Goal: Task Accomplishment & Management: Manage account settings

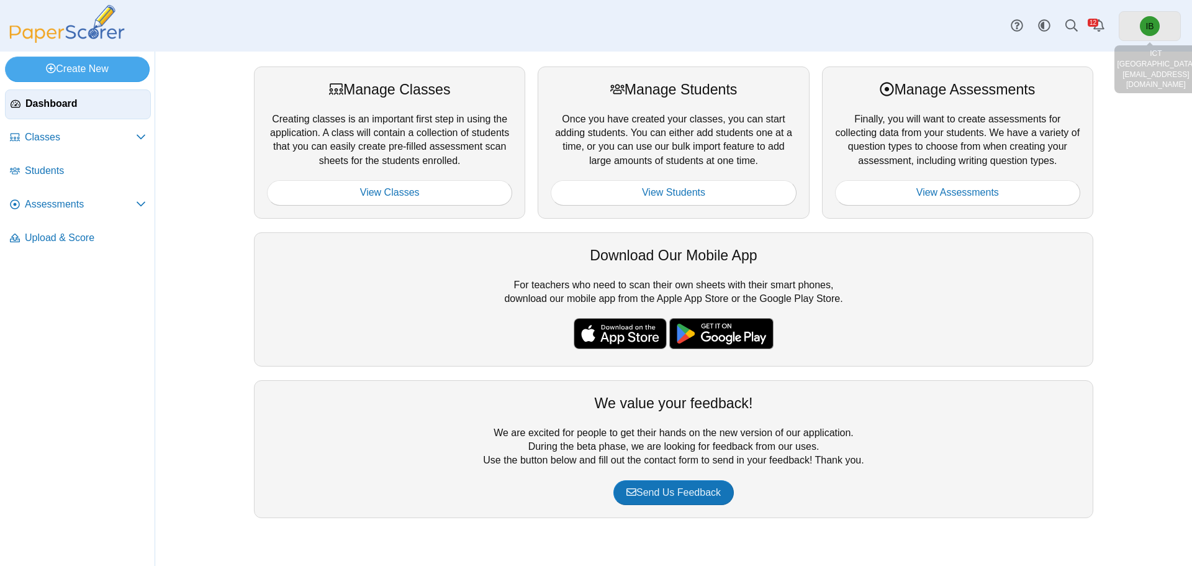
click at [1156, 25] on span "IB" at bounding box center [1150, 26] width 20 height 20
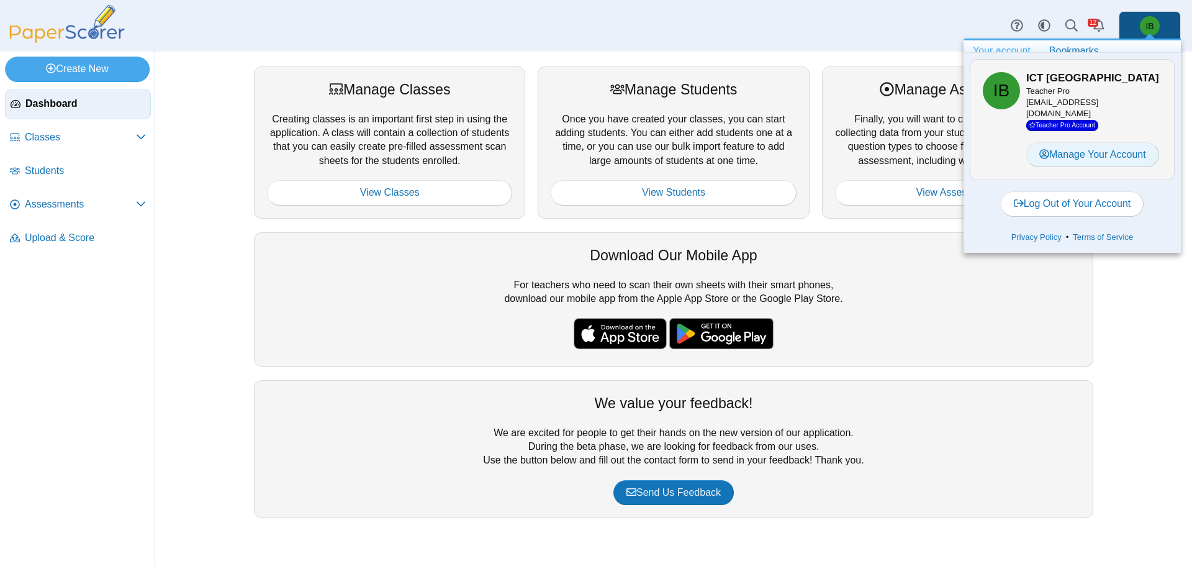
click at [1078, 158] on link "Manage Your Account" at bounding box center [1093, 154] width 133 height 25
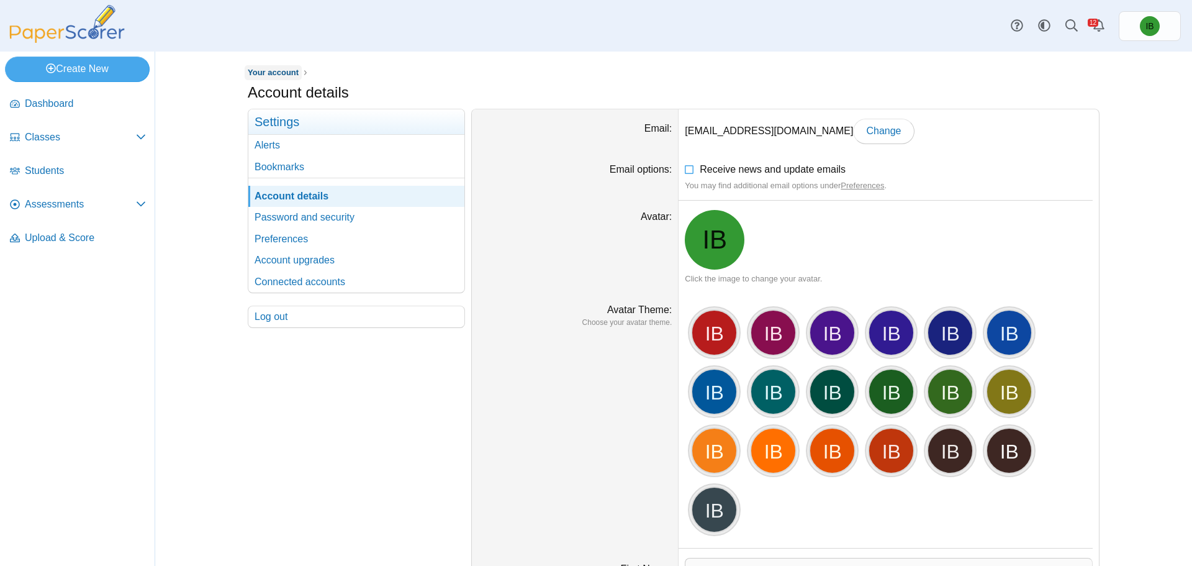
click at [283, 74] on span "Your account" at bounding box center [273, 72] width 51 height 9
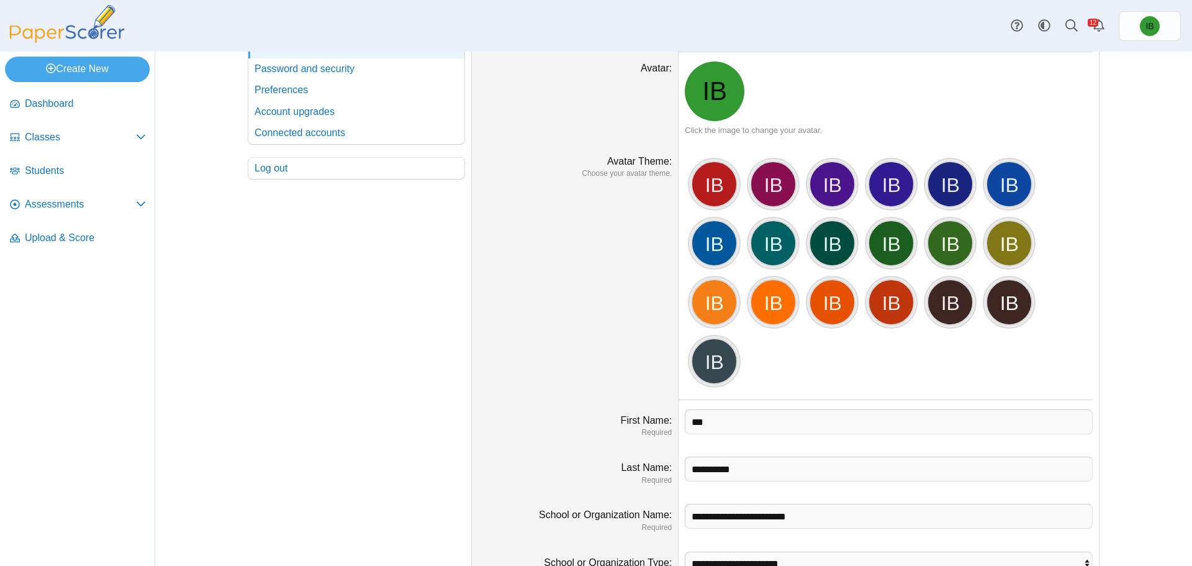
scroll to position [16, 0]
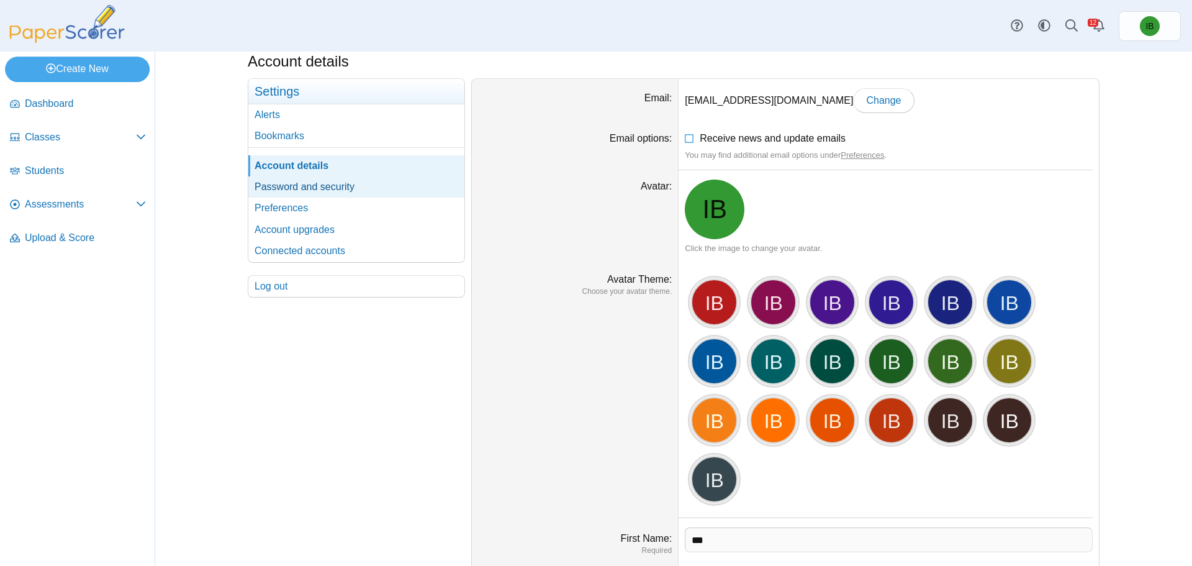
click at [355, 187] on link "Password and security" at bounding box center [356, 186] width 216 height 21
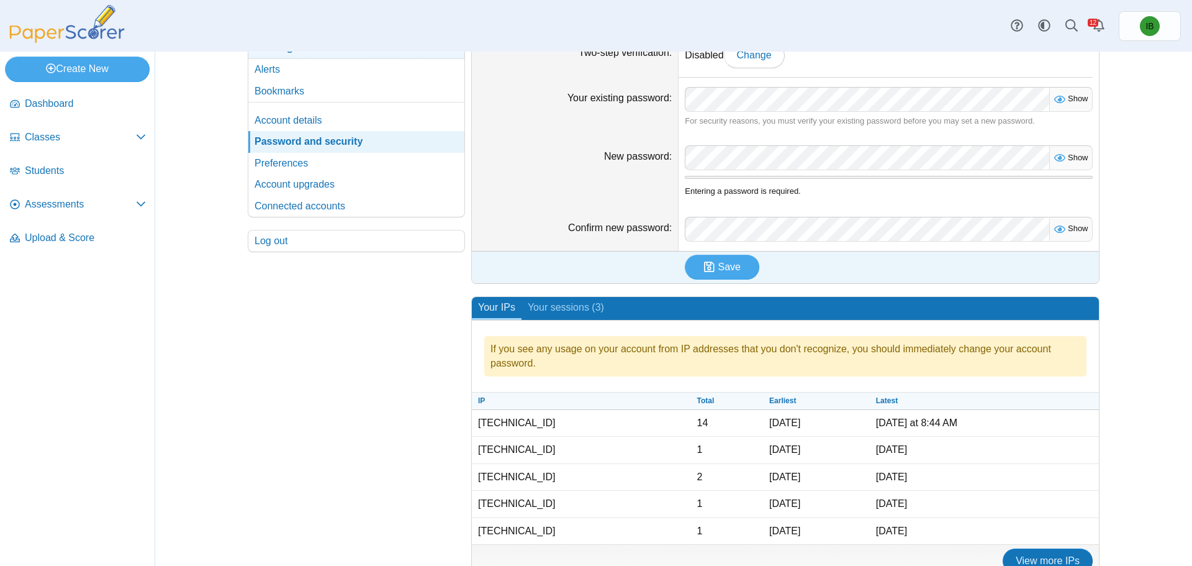
scroll to position [99, 0]
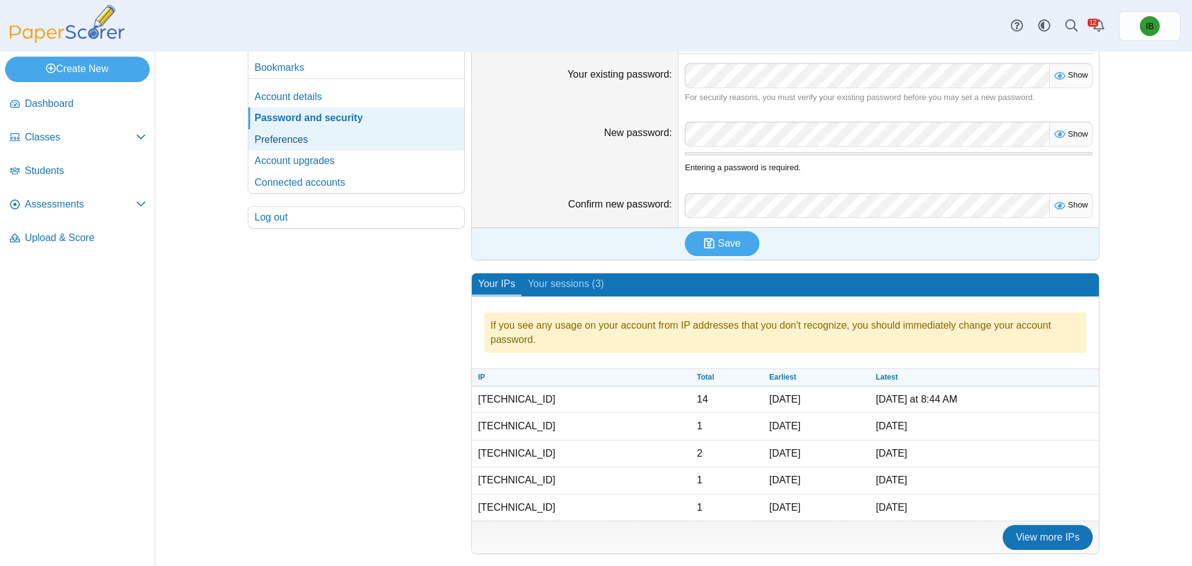
click at [328, 141] on link "Preferences" at bounding box center [356, 139] width 216 height 21
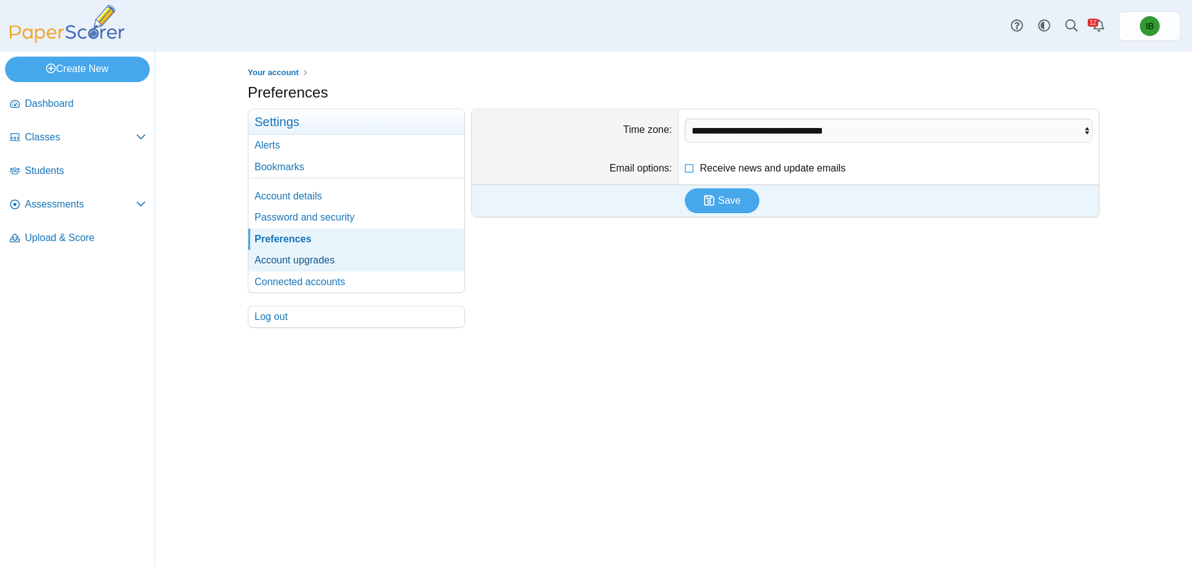
click at [316, 258] on link "Account upgrades" at bounding box center [356, 260] width 216 height 21
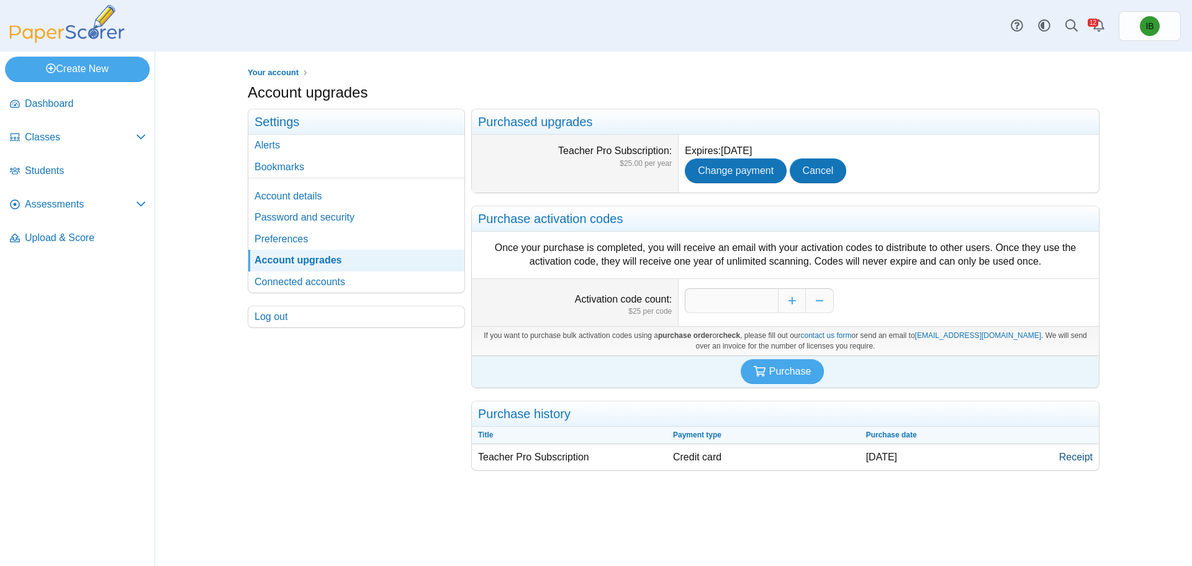
click at [1081, 453] on link "Receipt" at bounding box center [1076, 457] width 46 height 26
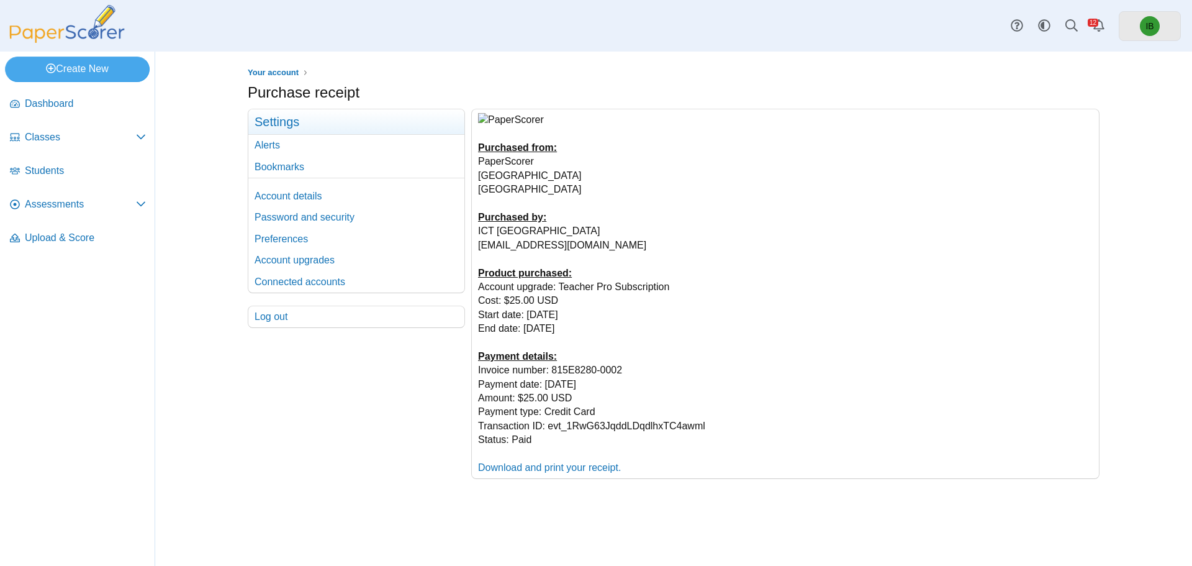
click at [1128, 30] on link "IB" at bounding box center [1150, 26] width 62 height 30
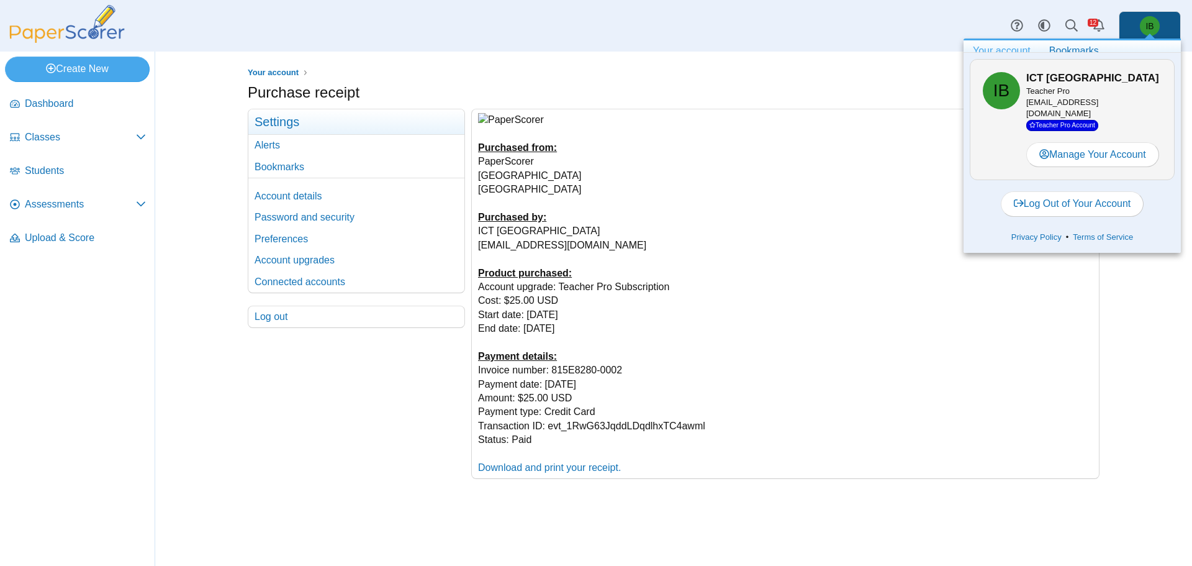
drag, startPoint x: 568, startPoint y: 242, endPoint x: 470, endPoint y: 242, distance: 97.5
click at [470, 242] on div "Purchased from: PaperScorer Anaheim, CA 92805 United States Purchased by: ICT B…" at bounding box center [782, 294] width 635 height 370
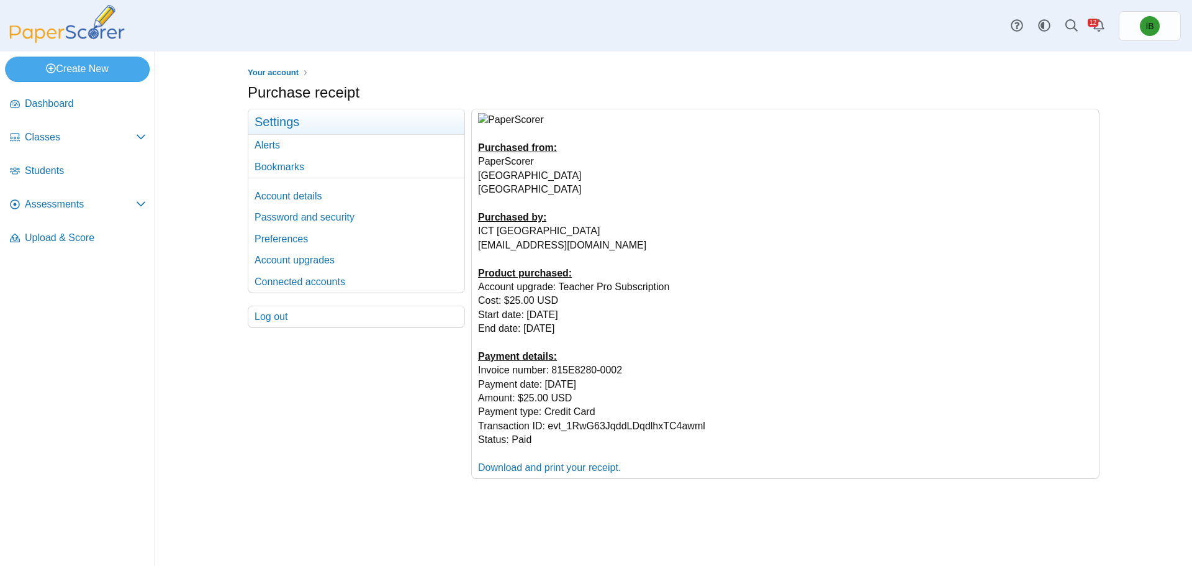
copy div "[EMAIL_ADDRESS][DOMAIN_NAME]"
click at [725, 275] on div "Purchased from: PaperScorer Anaheim, CA 92805 United States Purchased by: ICT B…" at bounding box center [785, 293] width 627 height 369
click at [573, 462] on link "Download and print your receipt." at bounding box center [549, 467] width 143 height 11
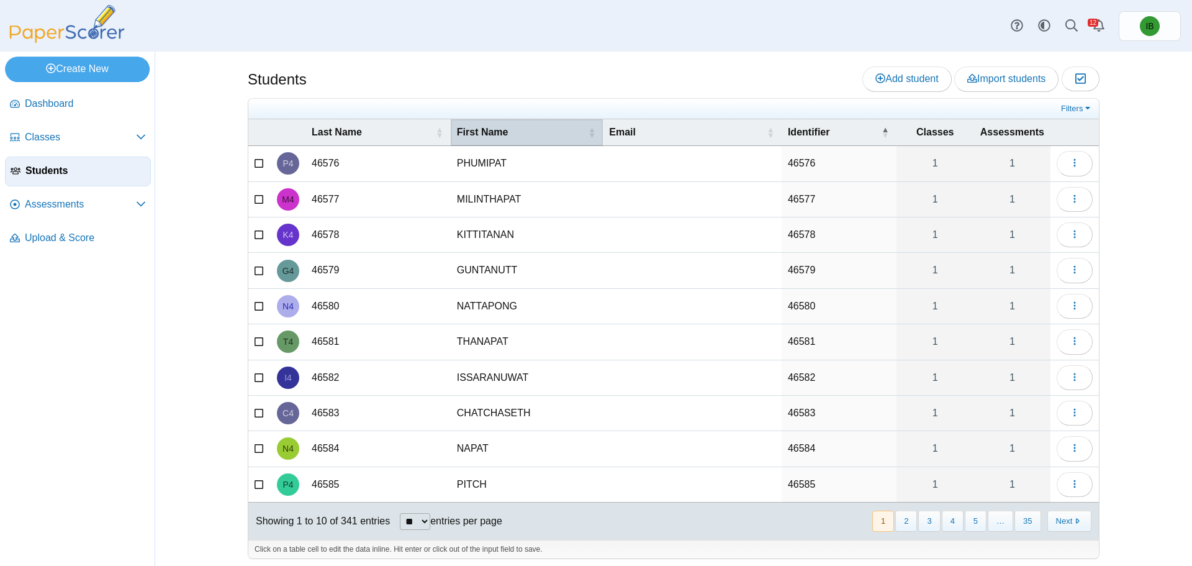
click at [473, 137] on span "First Name" at bounding box center [483, 132] width 52 height 11
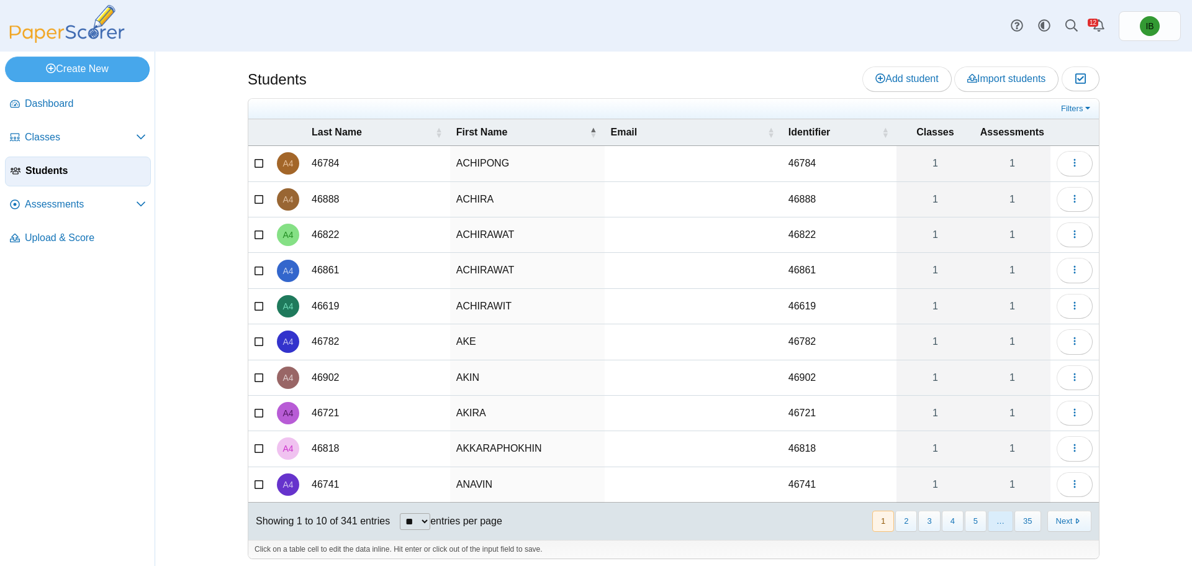
click at [994, 523] on span "…" at bounding box center [1000, 521] width 25 height 20
click at [412, 524] on select "** ** ** ***" at bounding box center [415, 521] width 30 height 17
select select "***"
click at [400, 513] on select "** ** ** ***" at bounding box center [415, 521] width 30 height 17
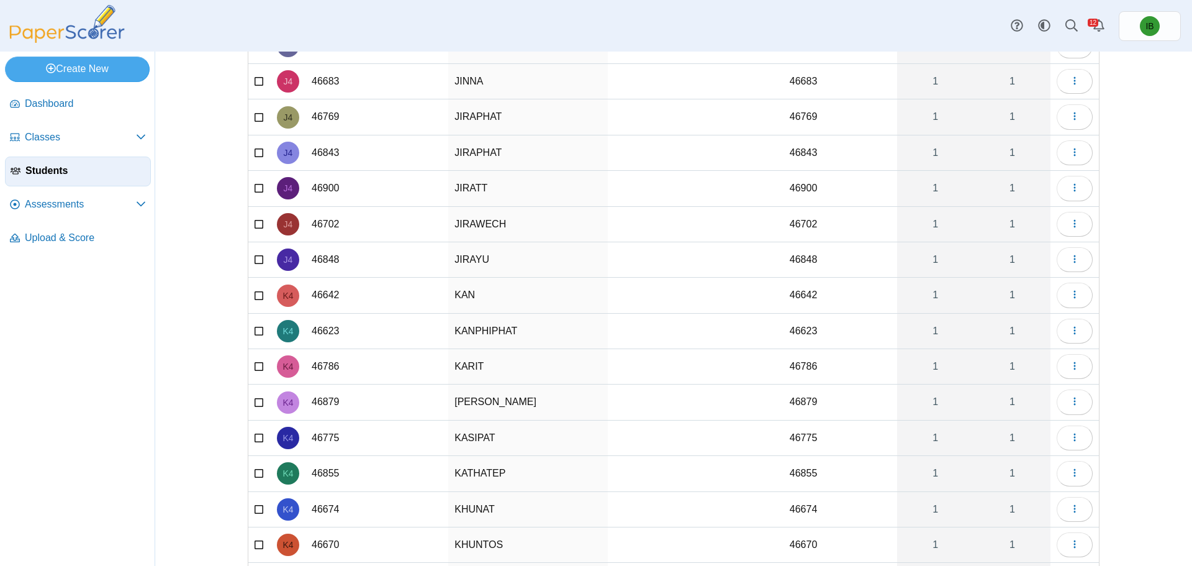
scroll to position [3213, 0]
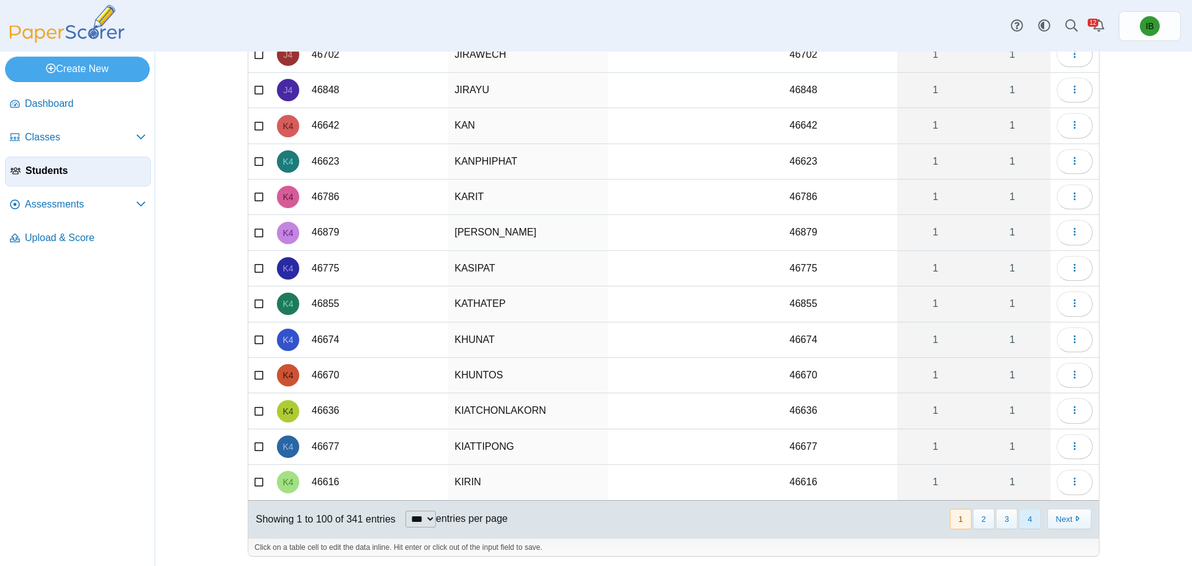
click at [1025, 516] on button "4" at bounding box center [1030, 519] width 22 height 20
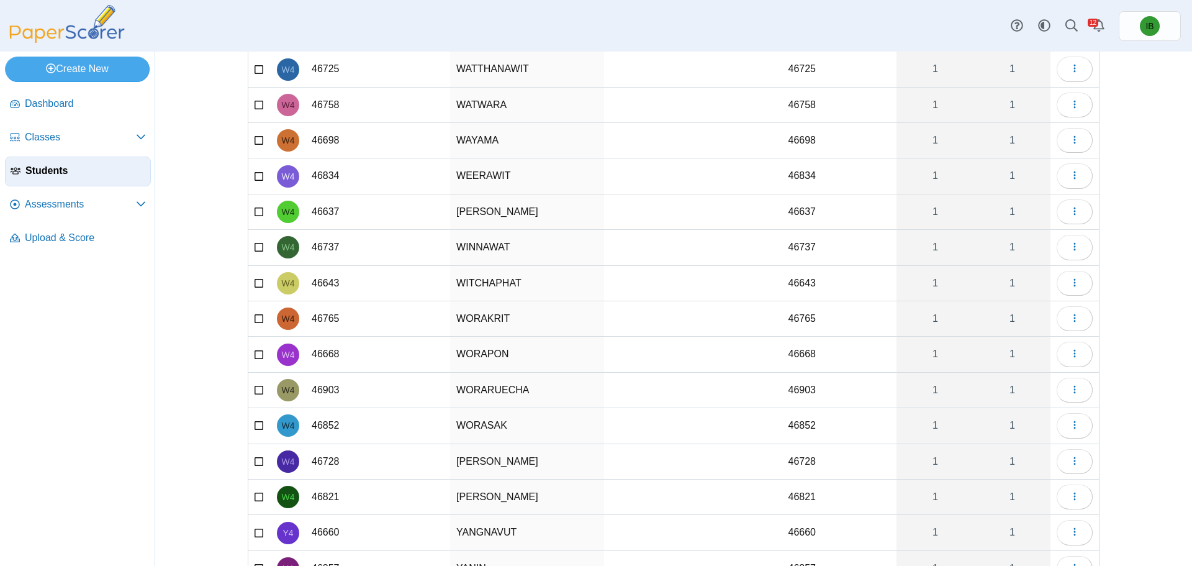
scroll to position [1110, 0]
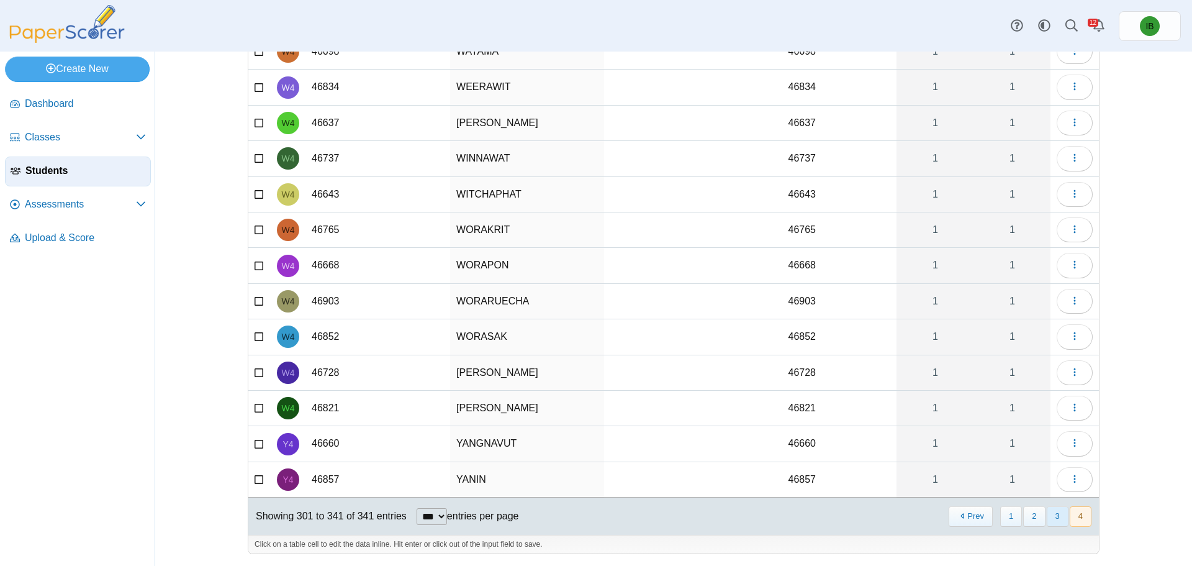
click at [1048, 519] on button "3" at bounding box center [1058, 516] width 22 height 20
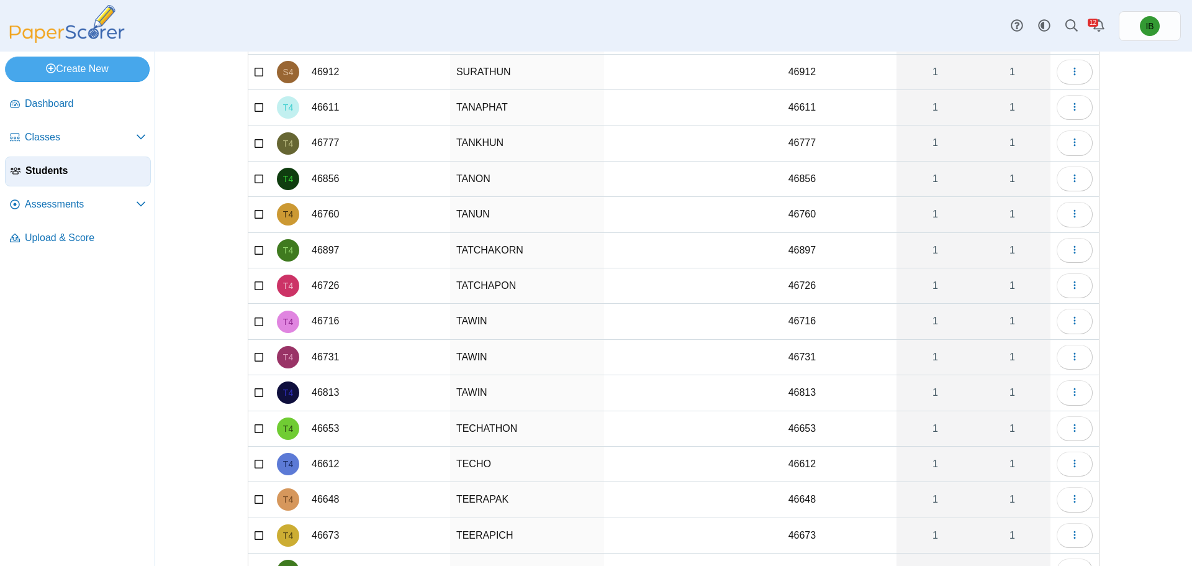
scroll to position [2219, 0]
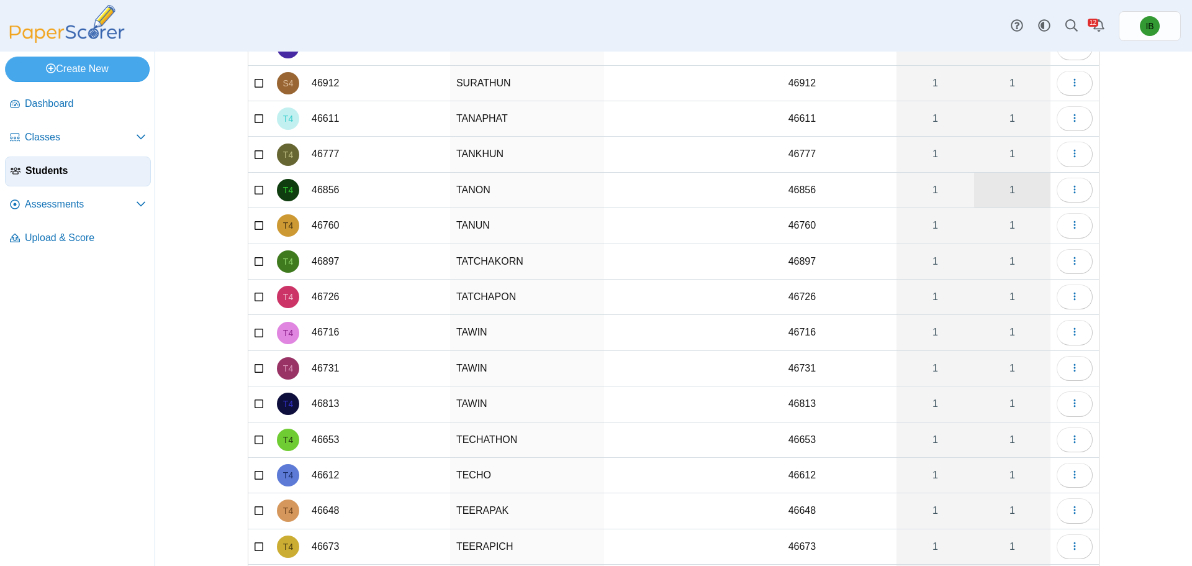
click at [1009, 190] on link "1" at bounding box center [1012, 190] width 76 height 35
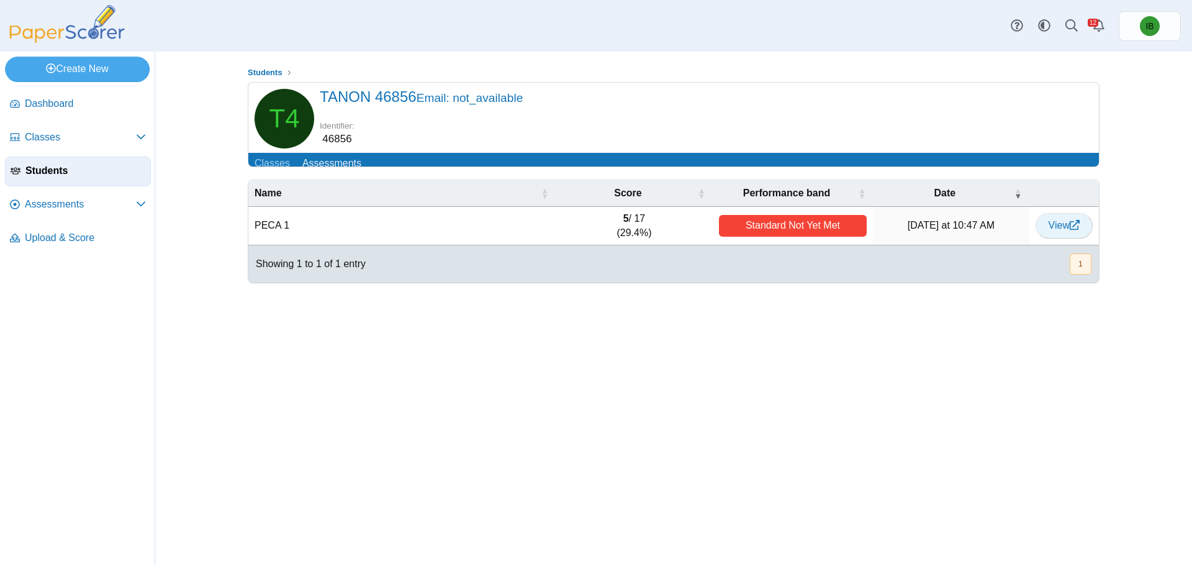
click at [1049, 230] on span "View" at bounding box center [1064, 225] width 31 height 11
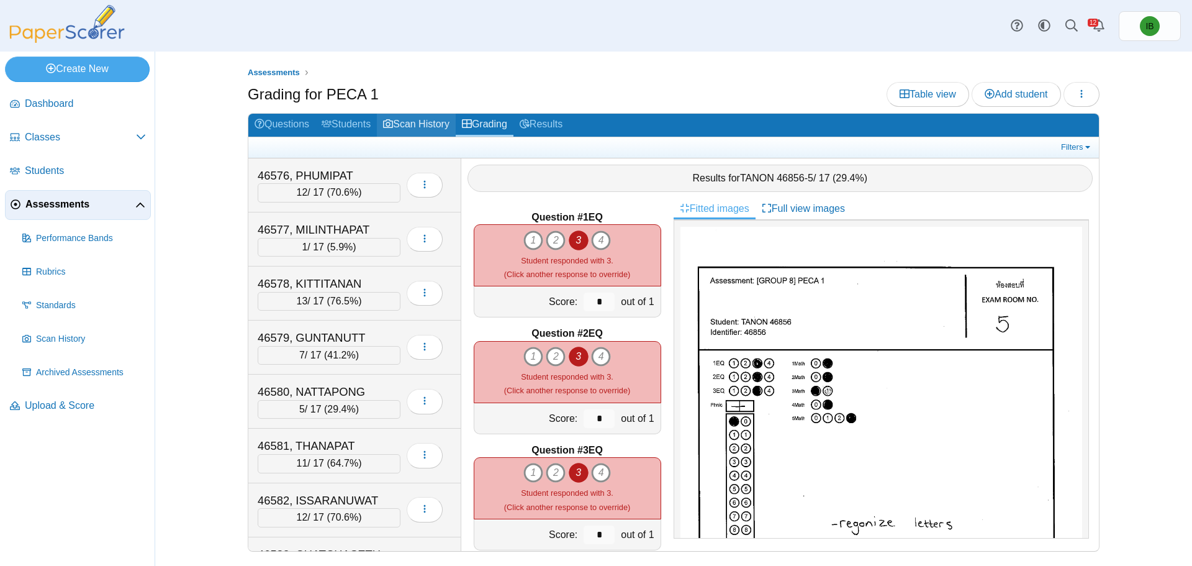
click at [433, 128] on link "Scan History" at bounding box center [416, 125] width 79 height 23
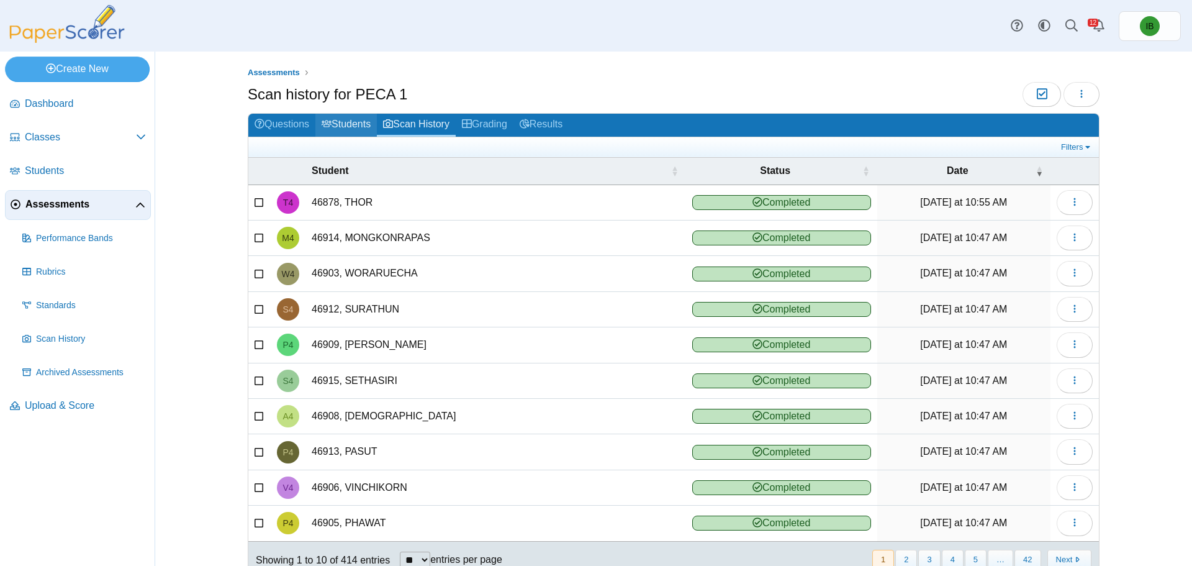
click at [362, 124] on link "Students" at bounding box center [346, 125] width 61 height 23
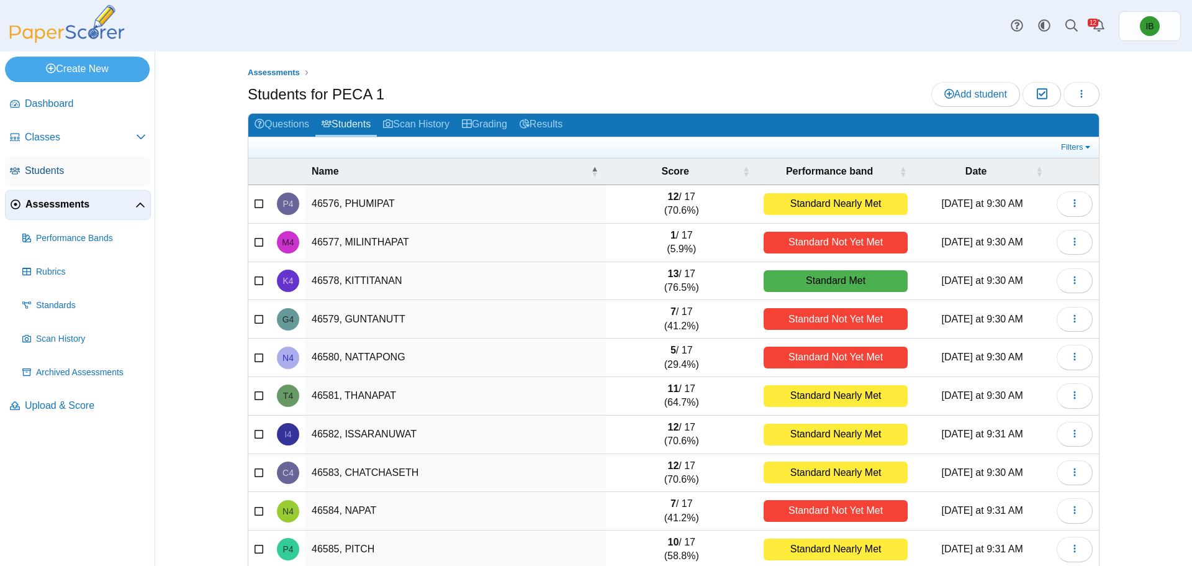
click at [119, 164] on span "Students" at bounding box center [85, 171] width 121 height 14
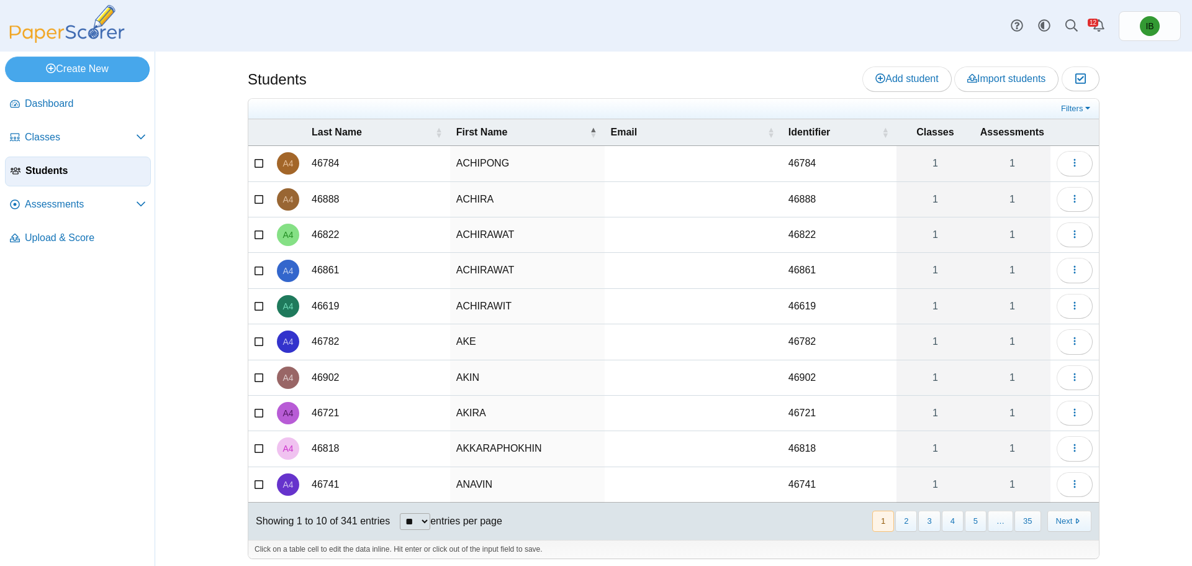
click at [422, 514] on select "** ** ** ***" at bounding box center [415, 521] width 30 height 17
select select "***"
click at [400, 513] on select "** ** ** ***" at bounding box center [415, 521] width 30 height 17
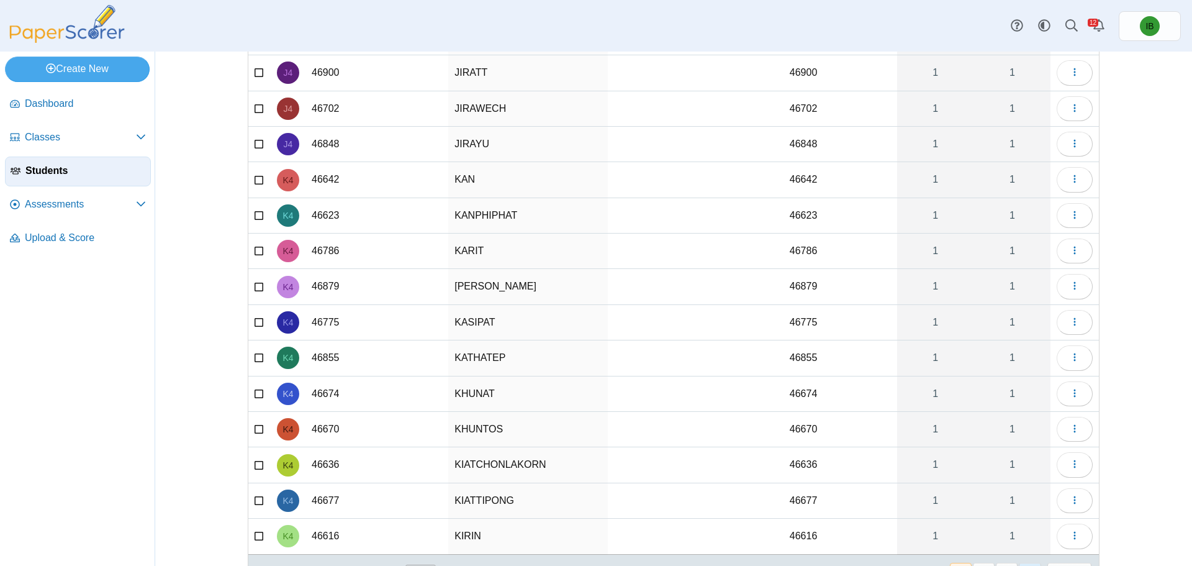
scroll to position [3213, 0]
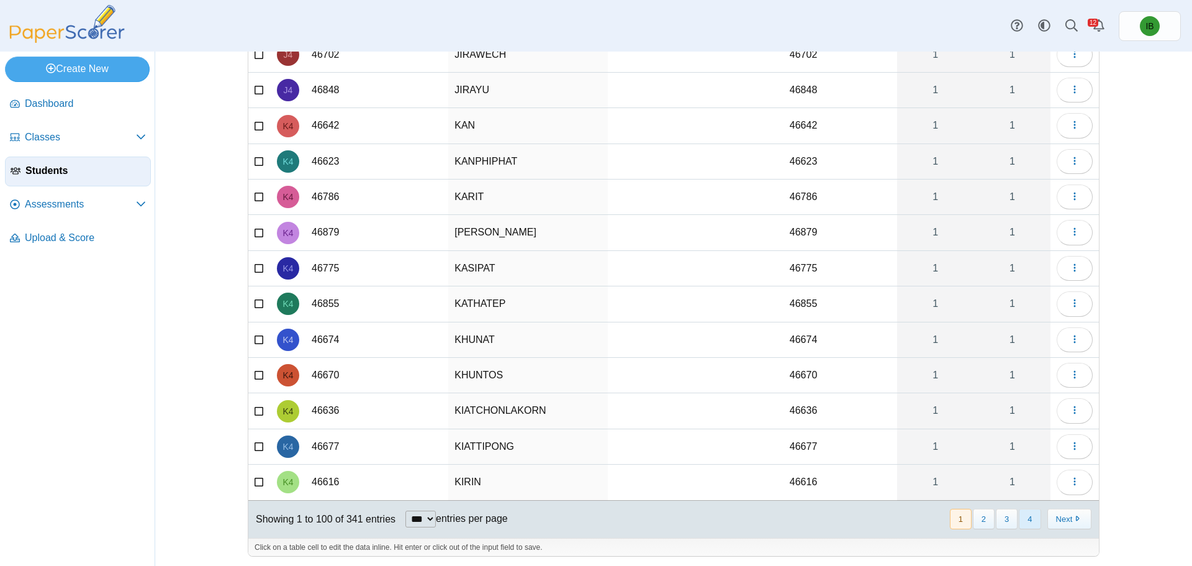
click at [1019, 509] on button "4" at bounding box center [1030, 519] width 22 height 20
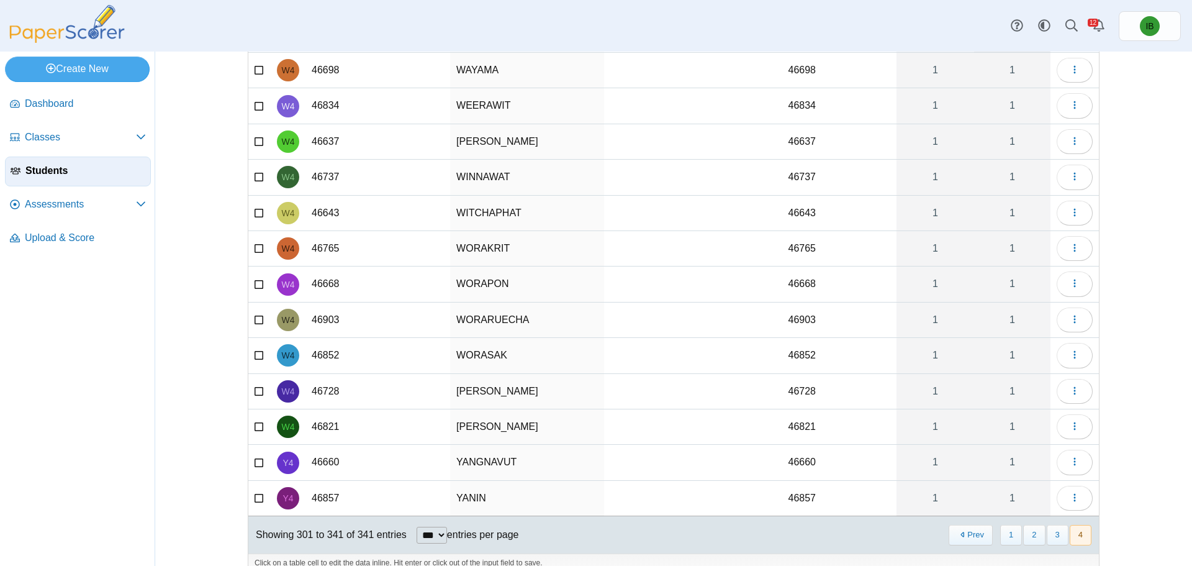
scroll to position [1110, 0]
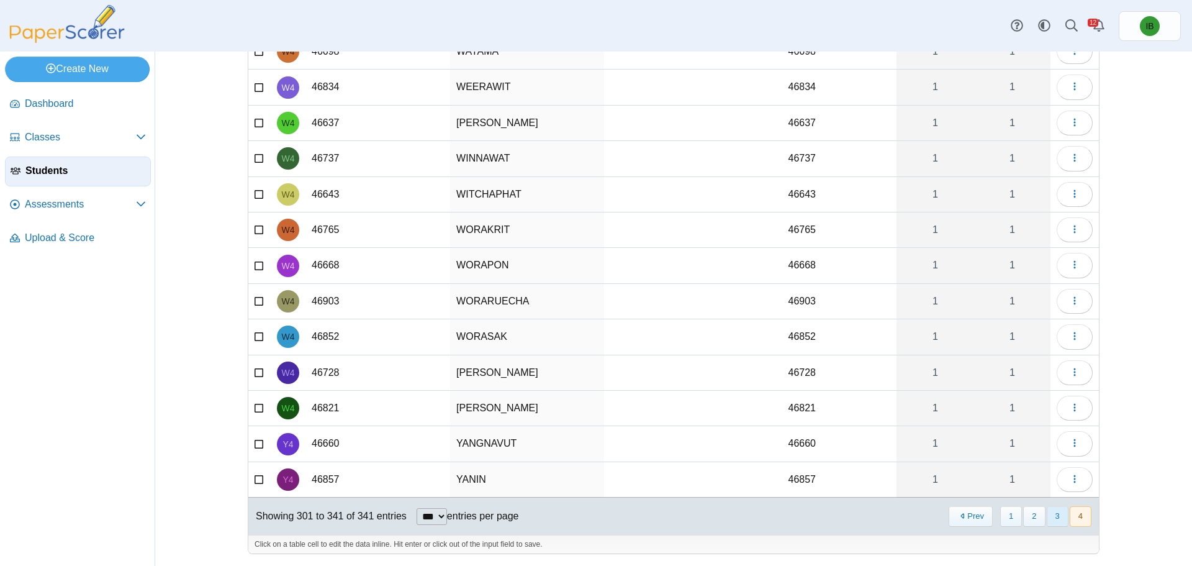
click at [1058, 519] on button "3" at bounding box center [1058, 516] width 22 height 20
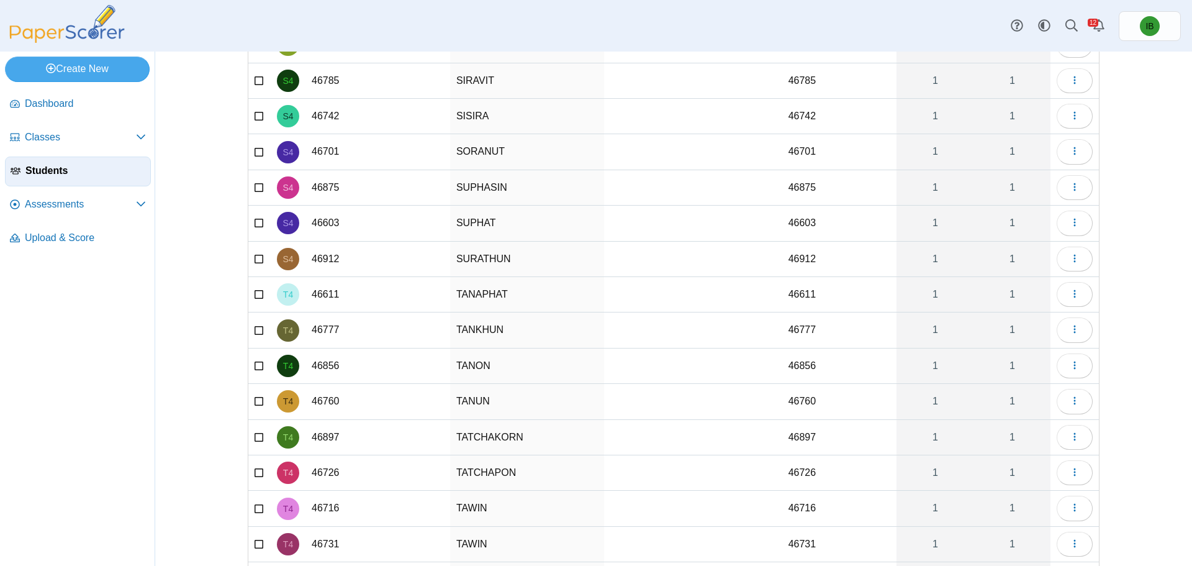
scroll to position [2033, 0]
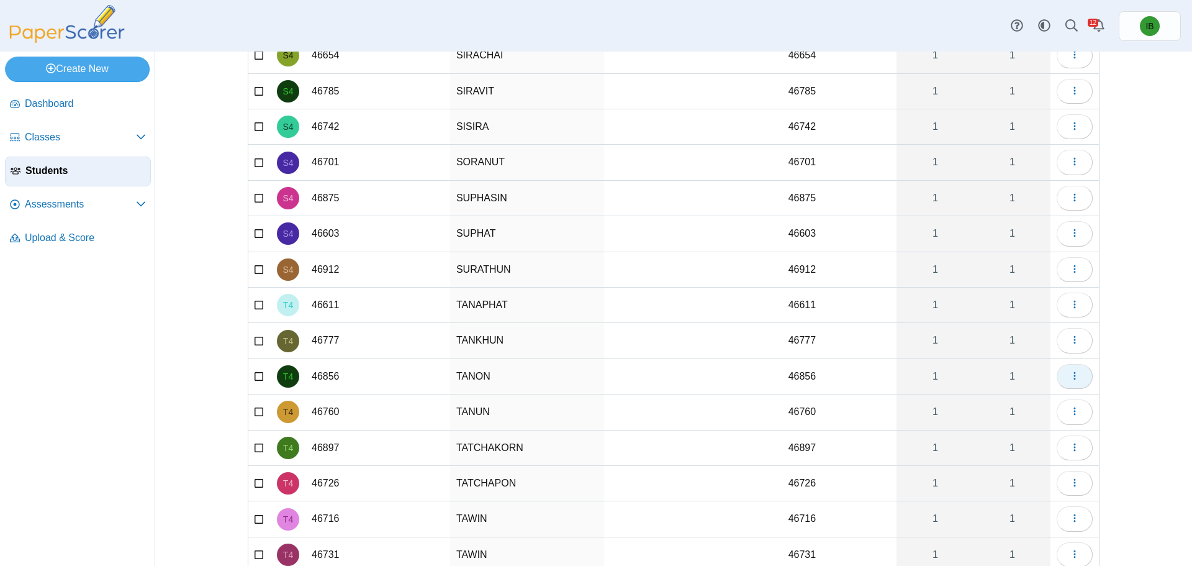
click at [1076, 376] on button "button" at bounding box center [1075, 376] width 36 height 25
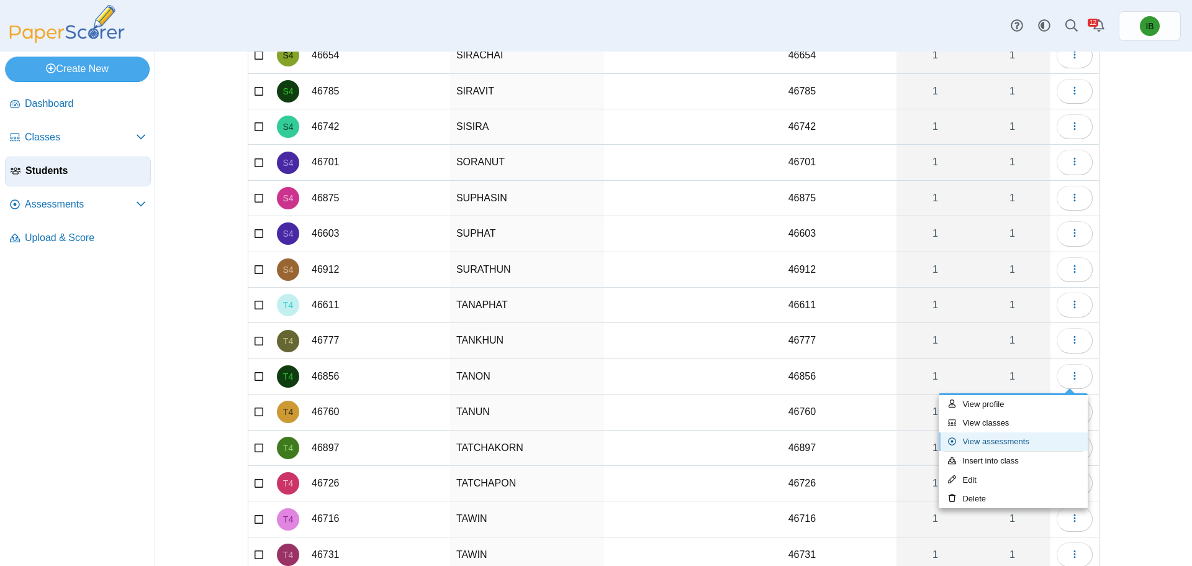
click at [1065, 436] on link "View assessments" at bounding box center [1013, 441] width 149 height 19
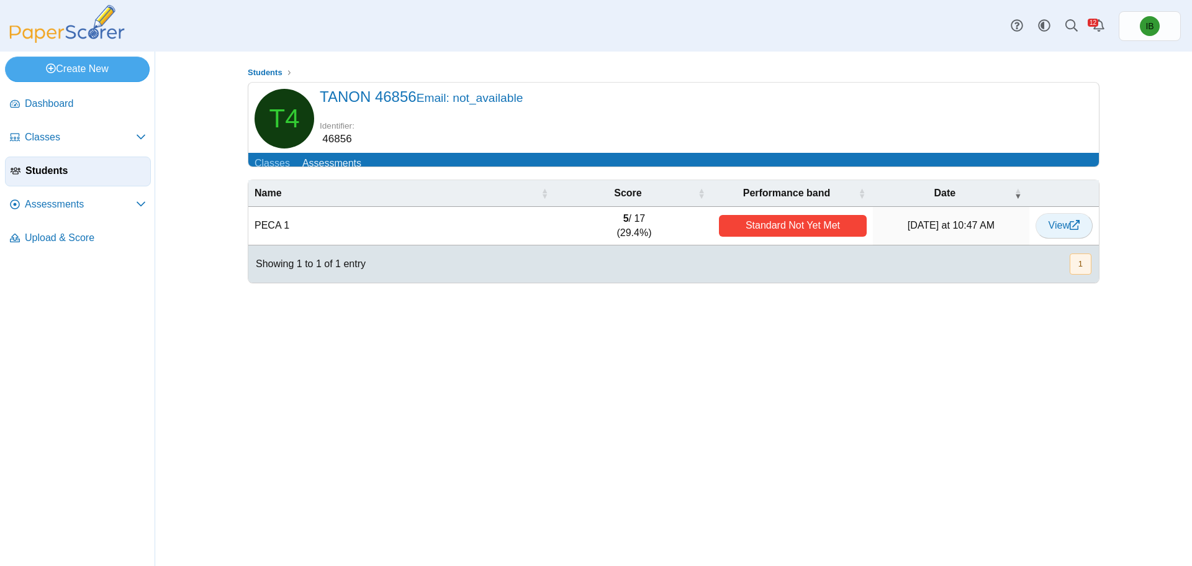
click at [1074, 238] on link "View" at bounding box center [1064, 225] width 57 height 25
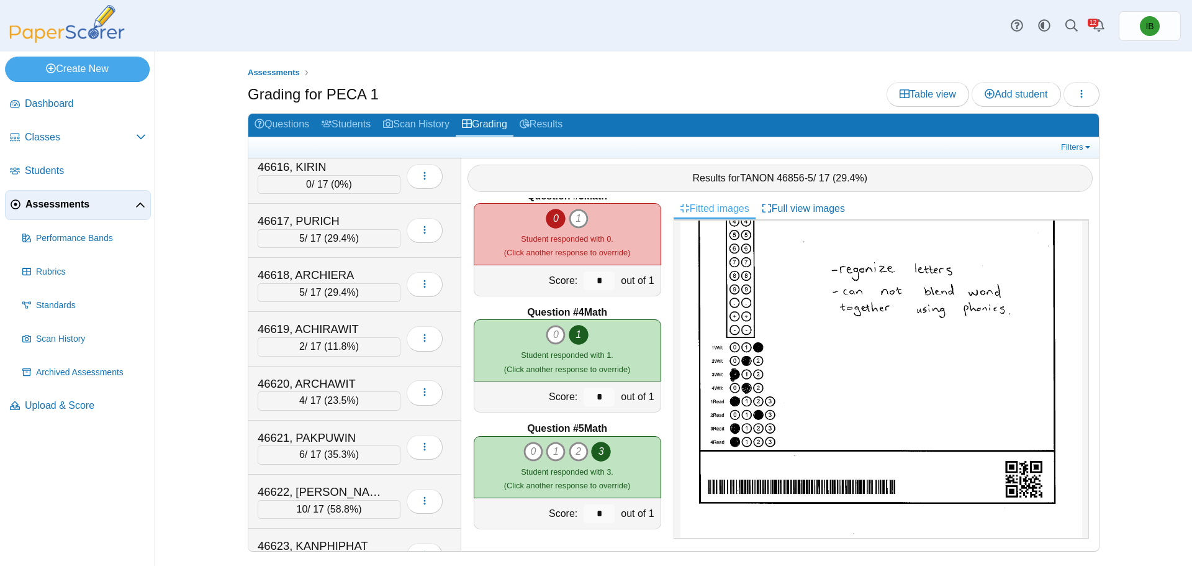
scroll to position [2484, 0]
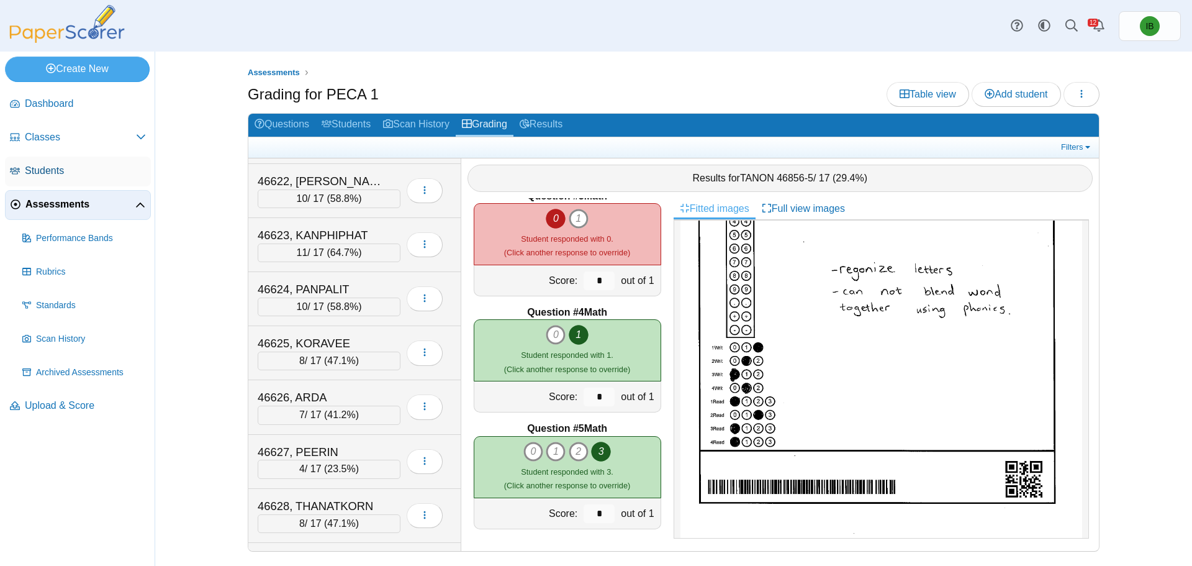
click at [75, 170] on span "Students" at bounding box center [85, 171] width 121 height 14
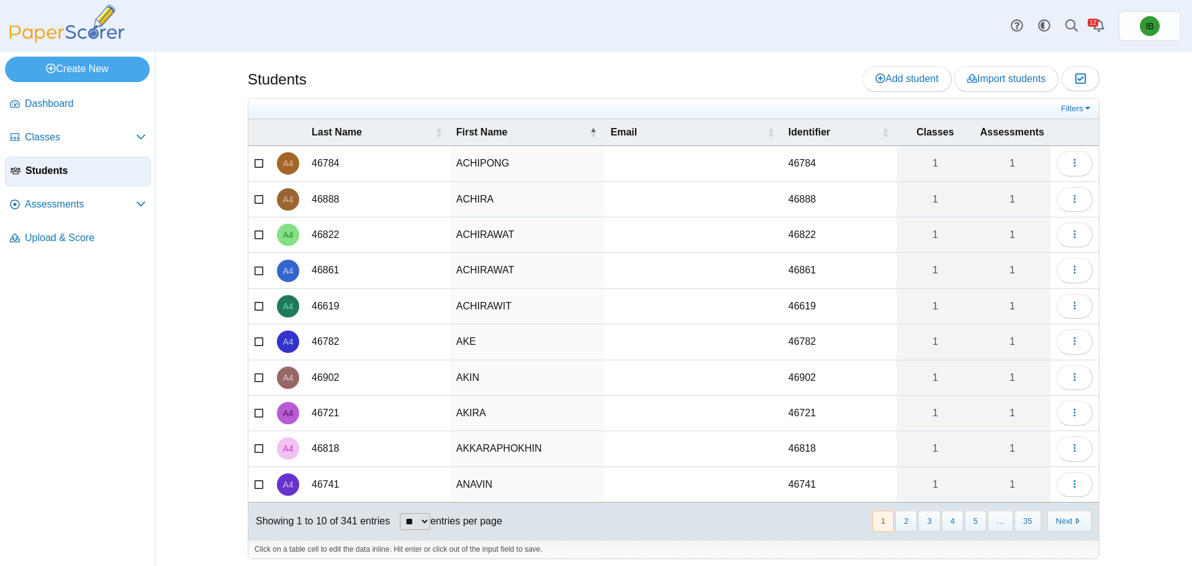
scroll to position [5, 0]
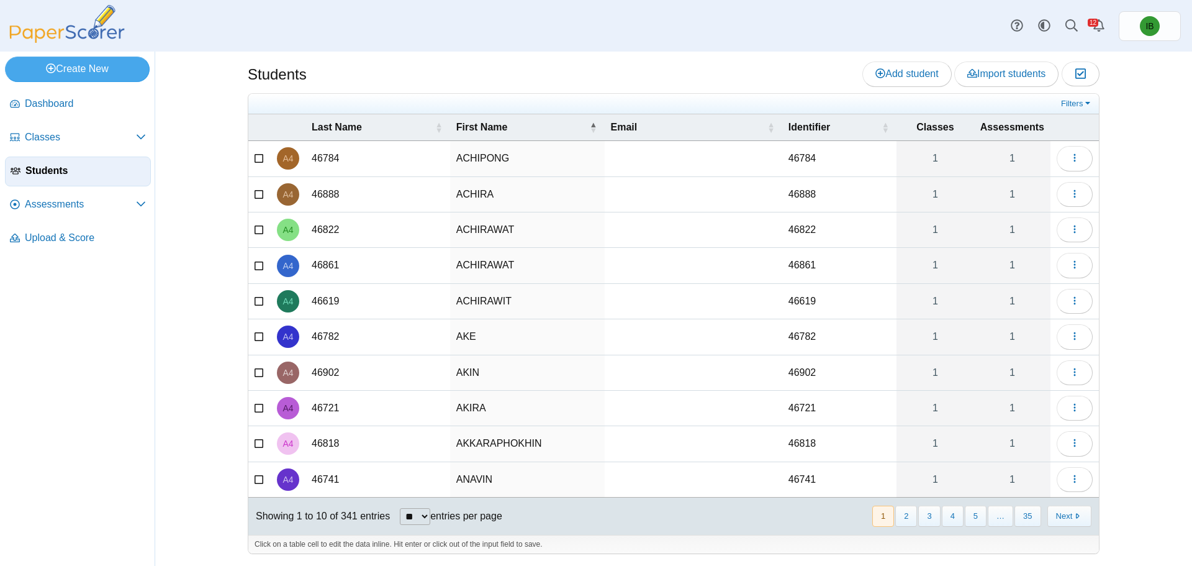
click at [413, 517] on select "** ** ** ***" at bounding box center [415, 516] width 30 height 17
select select "***"
click at [400, 508] on select "** ** ** ***" at bounding box center [415, 516] width 30 height 17
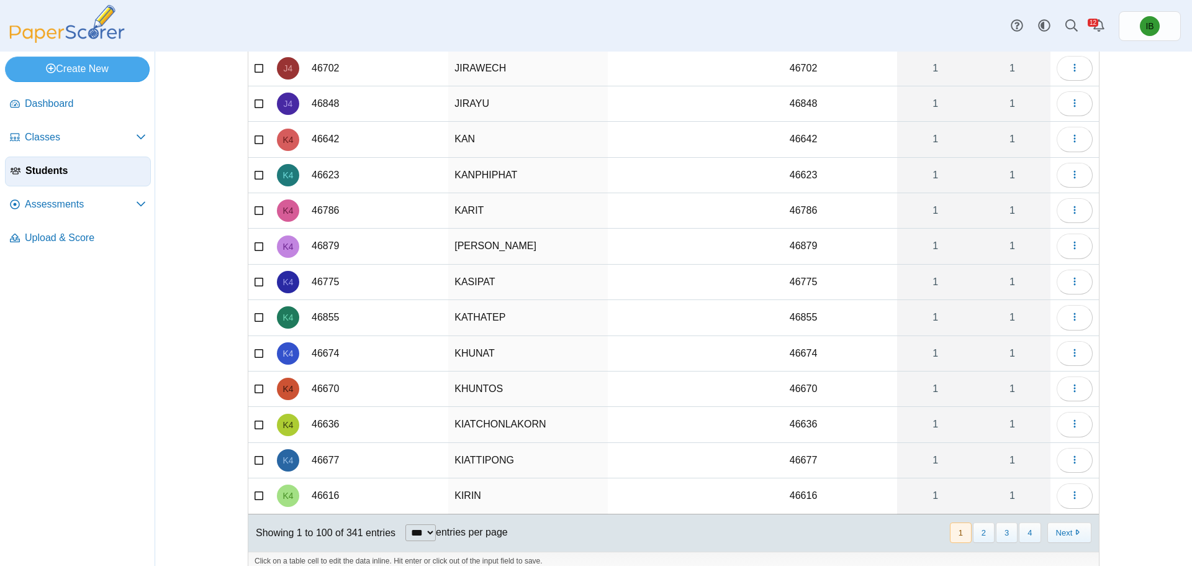
scroll to position [3213, 0]
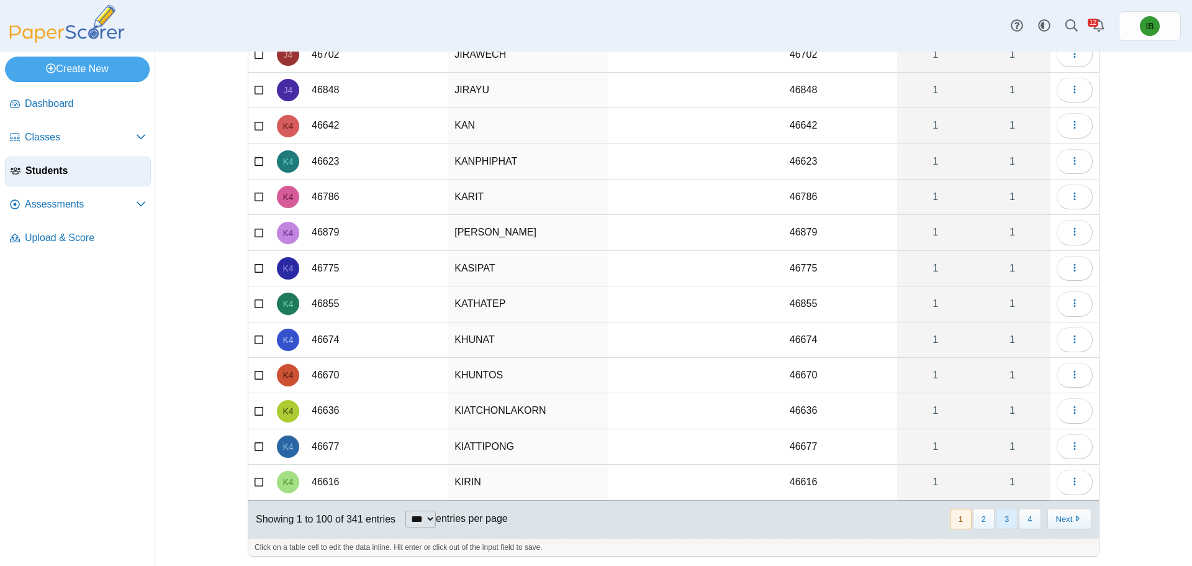
click at [1010, 519] on button "3" at bounding box center [1007, 519] width 22 height 20
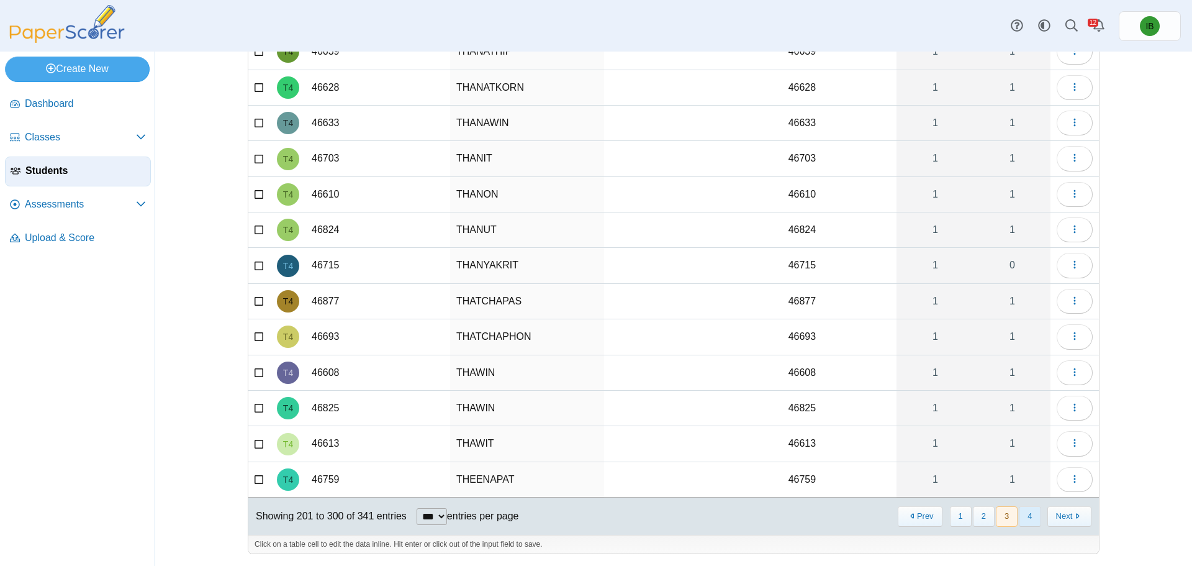
click at [1025, 506] on button "4" at bounding box center [1030, 516] width 22 height 20
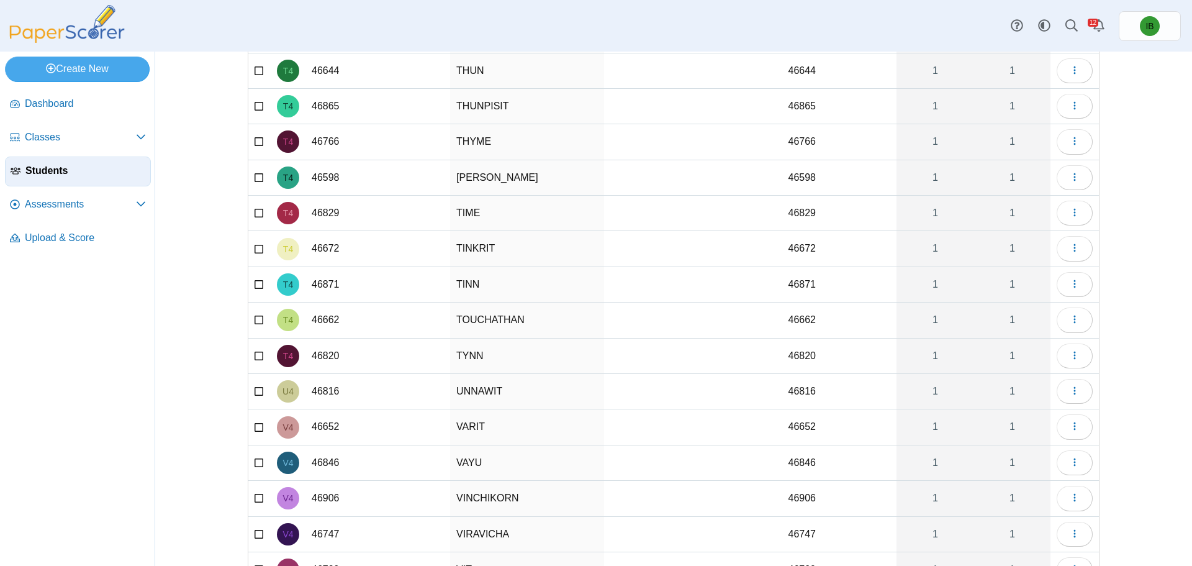
scroll to position [311, 0]
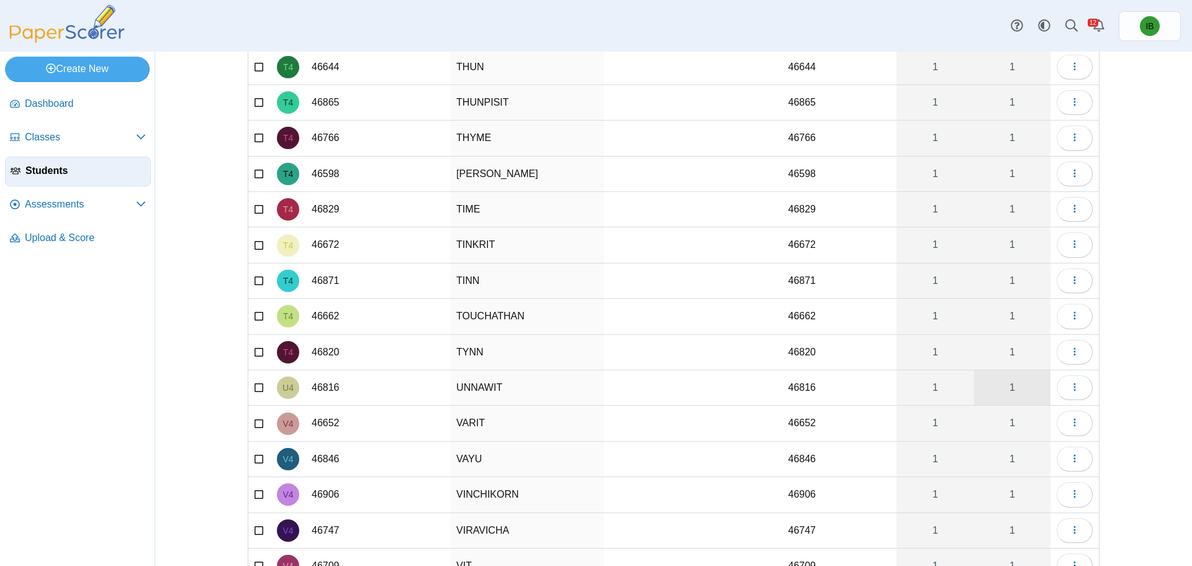
click at [1000, 386] on link "1" at bounding box center [1012, 387] width 76 height 35
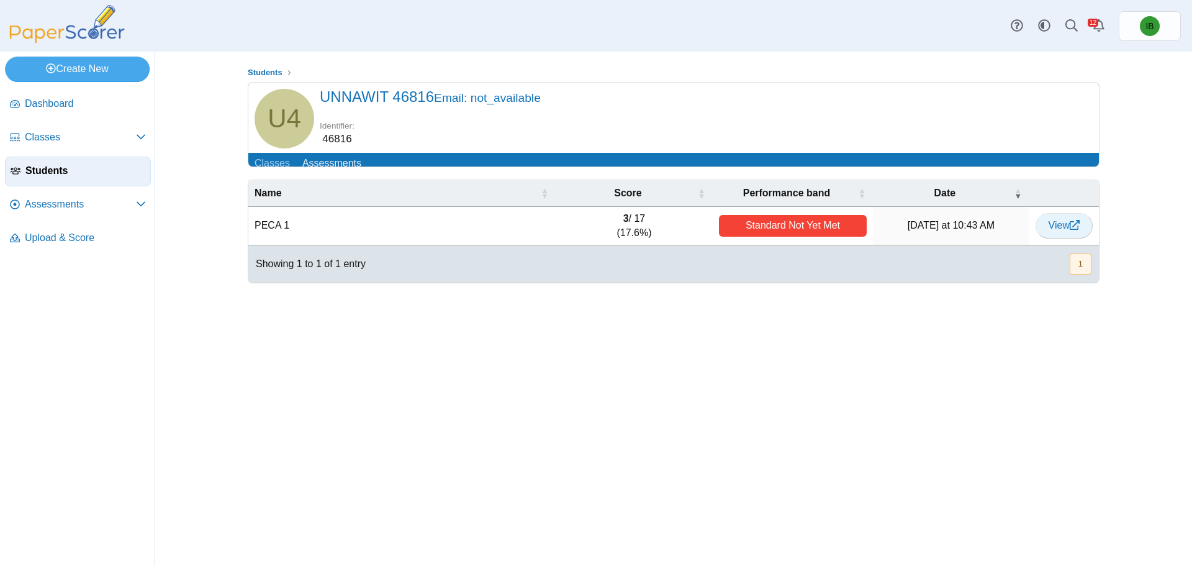
click at [1038, 236] on link "View" at bounding box center [1064, 225] width 57 height 25
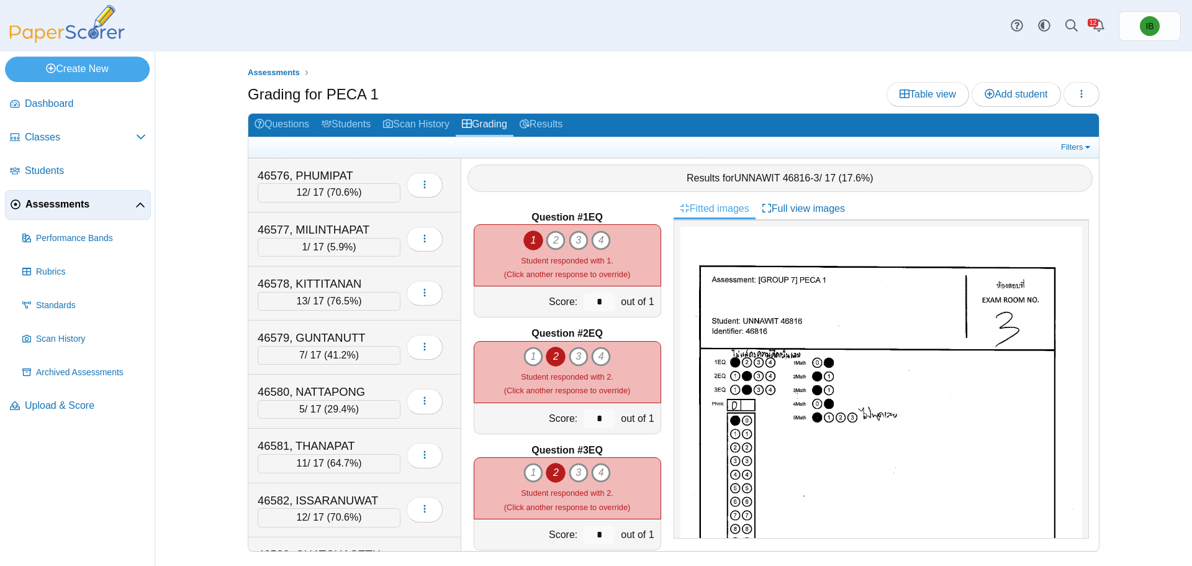
click at [84, 211] on span "Assessments" at bounding box center [80, 205] width 110 height 14
